Goal: Information Seeking & Learning: Learn about a topic

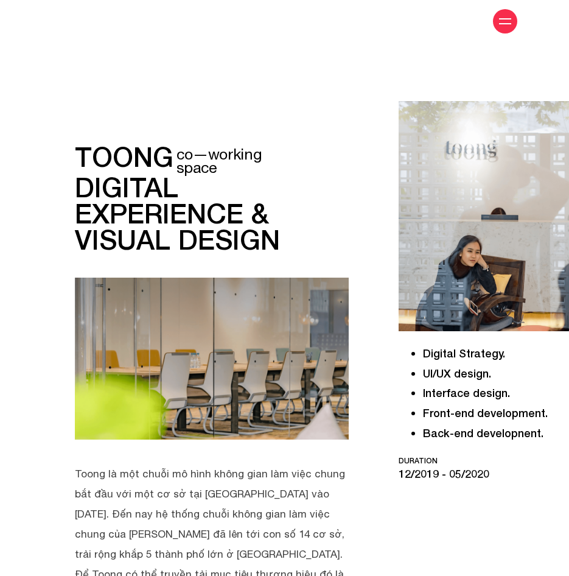
scroll to position [304, 0]
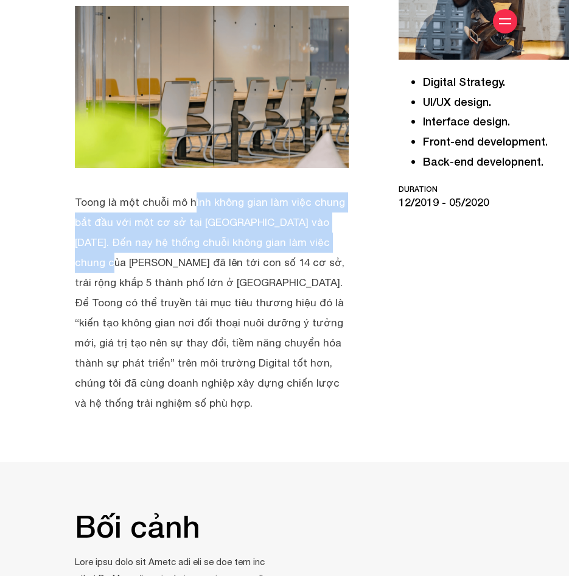
drag, startPoint x: 71, startPoint y: 197, endPoint x: 194, endPoint y: 241, distance: 130.6
click at [194, 241] on div "toong co—working space digital experience & visual design" at bounding box center [212, 122] width 292 height 584
click at [194, 241] on p "Toong là một chuỗi mô hình không gian làm việc chung bắt đầu với một cơ sở tại …" at bounding box center [212, 302] width 274 height 221
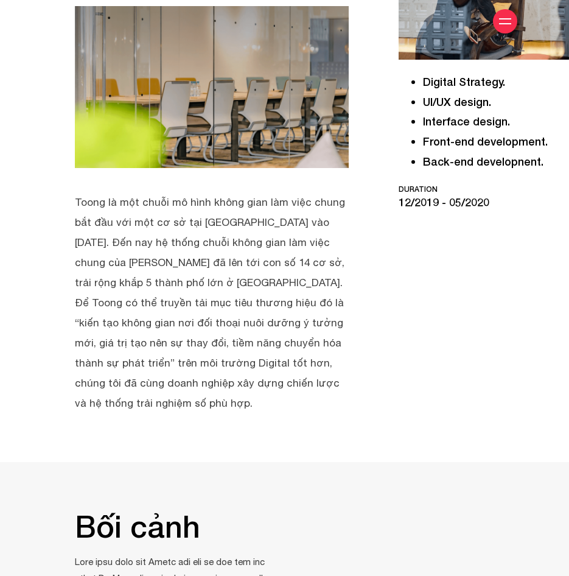
drag, startPoint x: 57, startPoint y: 188, endPoint x: 271, endPoint y: 396, distance: 299.3
click at [271, 396] on section "toong co—working space digital experience & visual design Digital Strategy. UI/…" at bounding box center [284, 100] width 569 height 724
copy p "Toong là một chuỗi mô hình không gian làm việc chung bắt đầu với một cơ sở tại …"
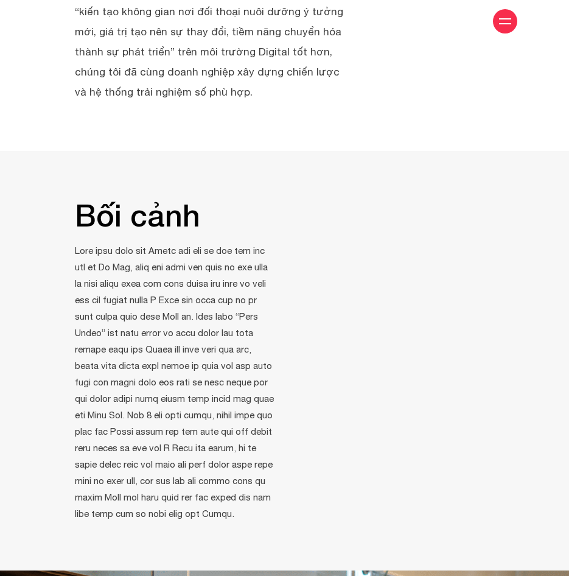
scroll to position [670, 0]
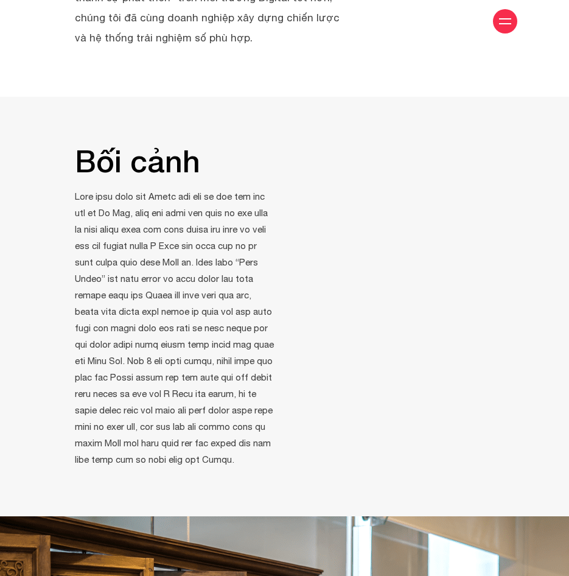
click at [156, 278] on p at bounding box center [175, 327] width 201 height 279
click at [230, 281] on p at bounding box center [175, 327] width 201 height 279
click at [199, 262] on p at bounding box center [175, 327] width 201 height 279
click at [200, 262] on p at bounding box center [175, 327] width 201 height 279
click at [80, 258] on p at bounding box center [175, 327] width 201 height 279
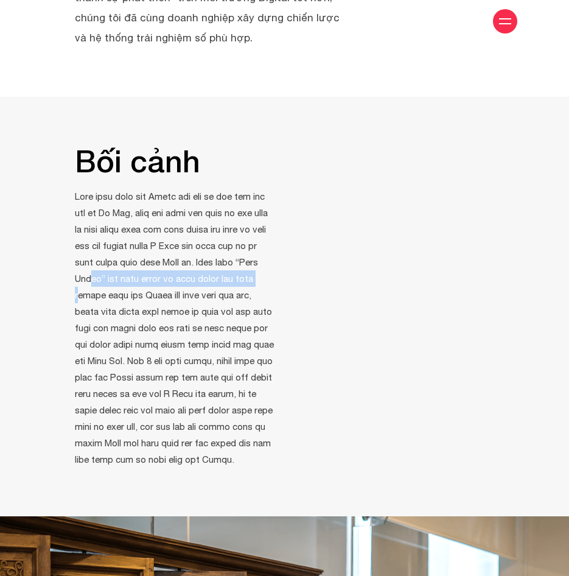
drag, startPoint x: 68, startPoint y: 258, endPoint x: 262, endPoint y: 263, distance: 194.3
click at [262, 263] on div "Bối cảnh" at bounding box center [175, 319] width 219 height 346
drag, startPoint x: 262, startPoint y: 263, endPoint x: 263, endPoint y: 257, distance: 6.1
click at [263, 257] on p at bounding box center [175, 327] width 201 height 279
drag, startPoint x: 105, startPoint y: 175, endPoint x: 125, endPoint y: 184, distance: 21.8
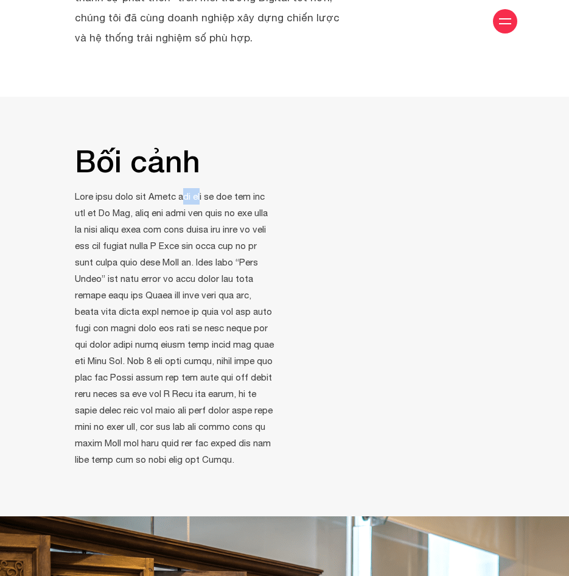
click at [125, 188] on p at bounding box center [175, 327] width 201 height 279
drag, startPoint x: 125, startPoint y: 184, endPoint x: 83, endPoint y: 111, distance: 83.8
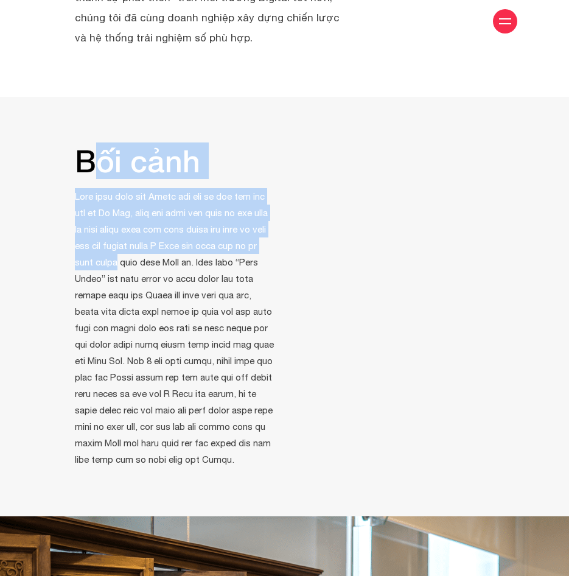
drag, startPoint x: 97, startPoint y: 158, endPoint x: 116, endPoint y: 241, distance: 85.4
click at [116, 241] on div "Bối cảnh" at bounding box center [175, 307] width 201 height 322
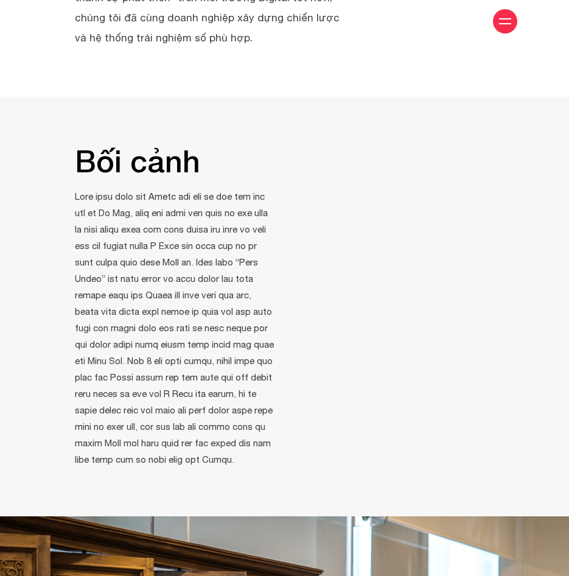
drag, startPoint x: 116, startPoint y: 241, endPoint x: 140, endPoint y: 97, distance: 146.4
click at [188, 228] on p at bounding box center [175, 327] width 201 height 279
click at [81, 287] on p at bounding box center [175, 327] width 201 height 279
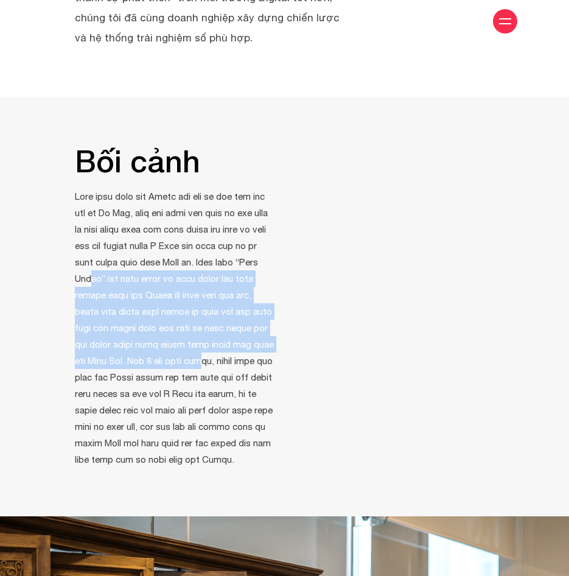
drag, startPoint x: 69, startPoint y: 256, endPoint x: 240, endPoint y: 341, distance: 190.6
click at [240, 341] on div "Bối cảnh" at bounding box center [175, 319] width 219 height 346
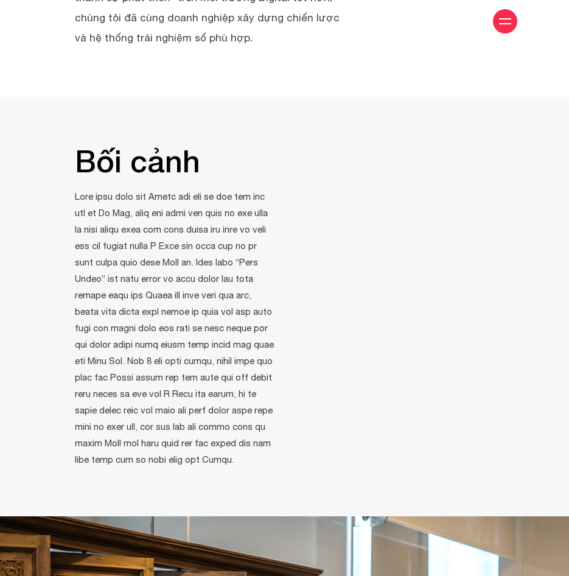
drag, startPoint x: 240, startPoint y: 341, endPoint x: 192, endPoint y: 351, distance: 49.1
click at [192, 351] on p at bounding box center [175, 327] width 201 height 279
click at [206, 421] on p at bounding box center [175, 327] width 201 height 279
click at [161, 423] on p at bounding box center [175, 327] width 201 height 279
click at [152, 426] on p at bounding box center [175, 327] width 201 height 279
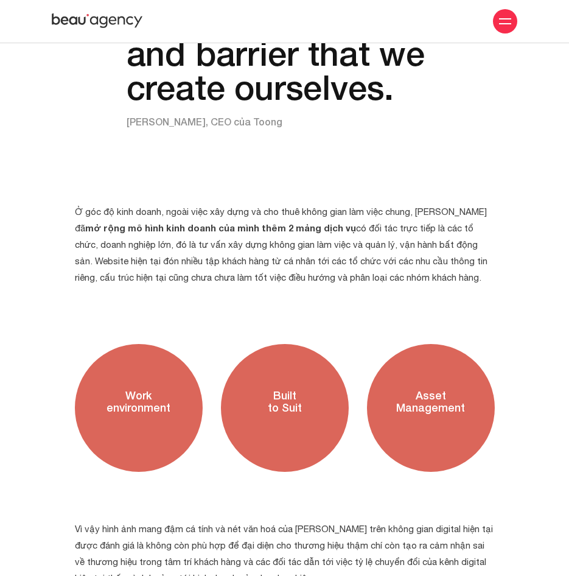
scroll to position [2375, 0]
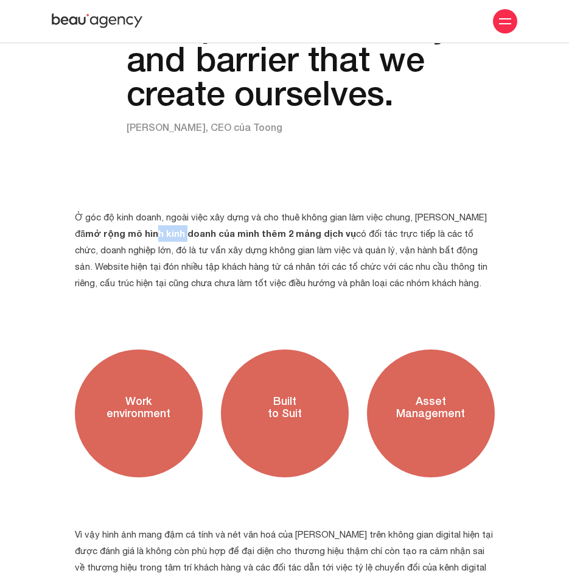
drag, startPoint x: 129, startPoint y: 228, endPoint x: 158, endPoint y: 228, distance: 29.2
click at [158, 228] on b "mở rộng mô hình kinh doanh của mình thêm 2 mảng dịch vụ" at bounding box center [220, 233] width 271 height 11
click at [159, 228] on b "mở rộng mô hình kinh doanh của mình thêm 2 mảng dịch vụ" at bounding box center [220, 233] width 271 height 11
drag, startPoint x: 477, startPoint y: 412, endPoint x: 405, endPoint y: 385, distance: 76.7
click at [405, 385] on h3 "Asset Management" at bounding box center [431, 408] width 128 height 116
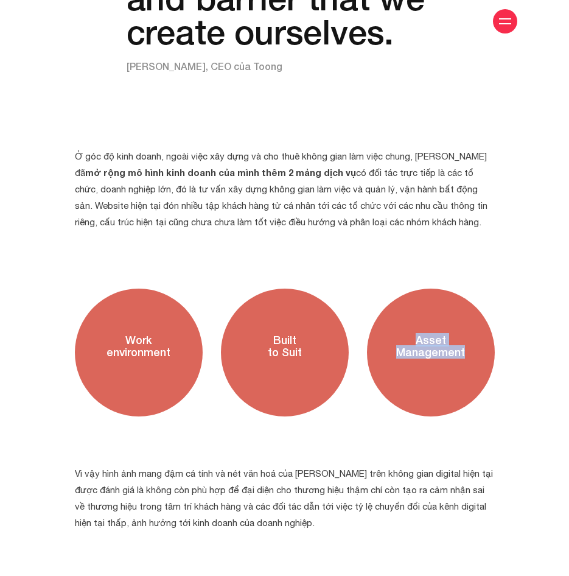
scroll to position [2497, 0]
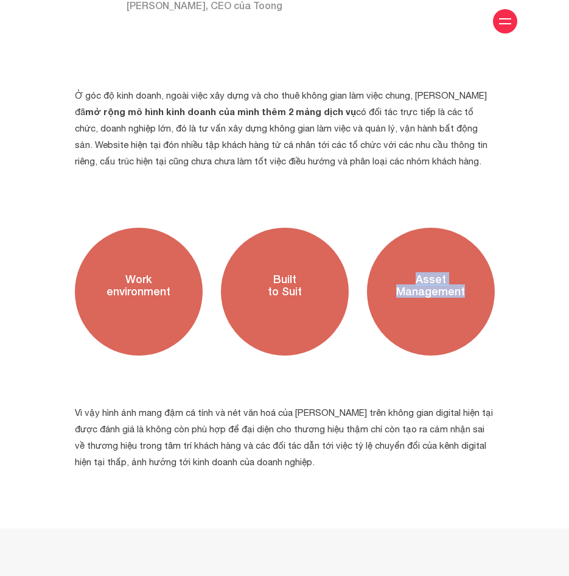
copy h3 "Asset Management"
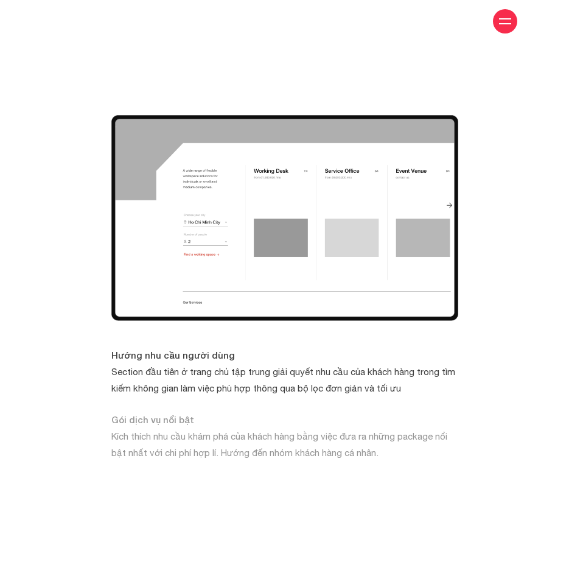
scroll to position [4262, 0]
